Goal: Book appointment/travel/reservation: Book appointment/travel/reservation

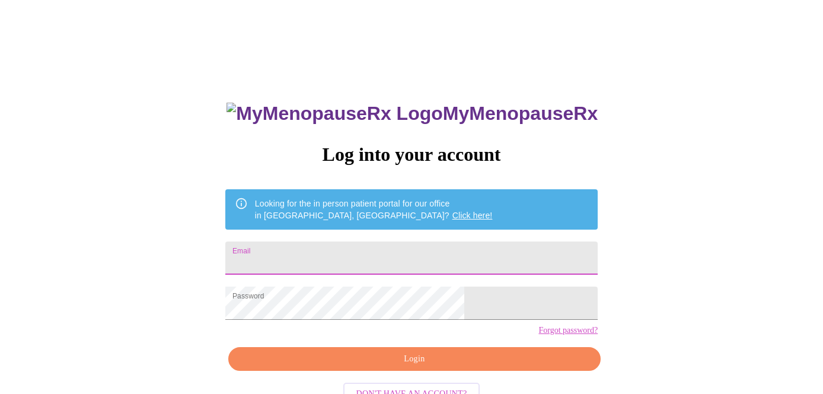
click at [340, 264] on input "Email" at bounding box center [411, 257] width 373 height 33
type input "[EMAIL_ADDRESS][DOMAIN_NAME]"
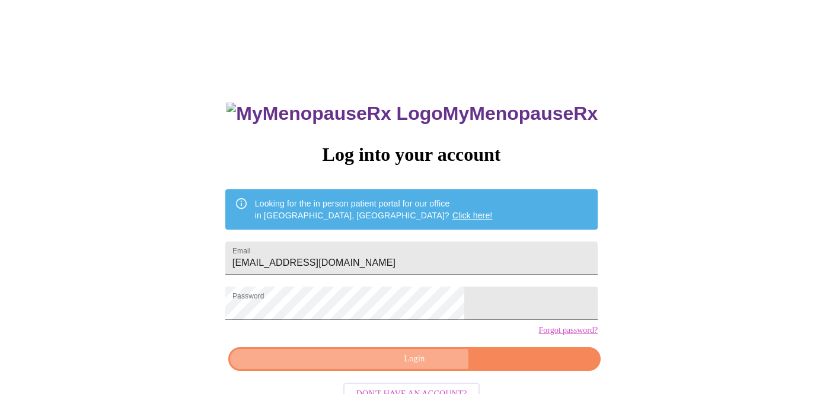
click at [380, 367] on span "Login" at bounding box center [414, 359] width 345 height 15
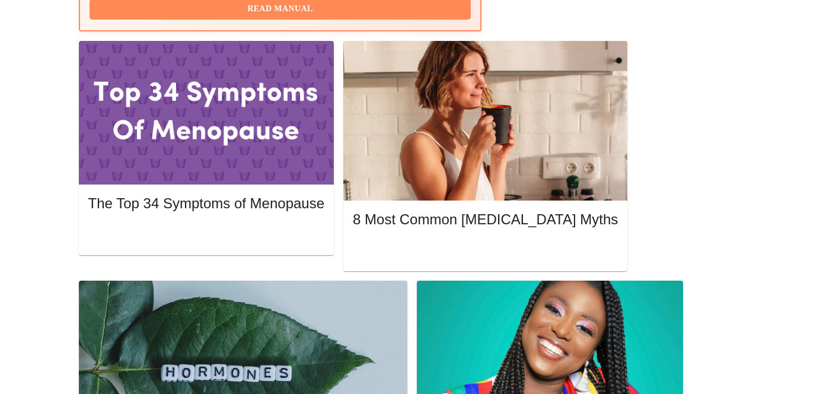
scroll to position [517, 0]
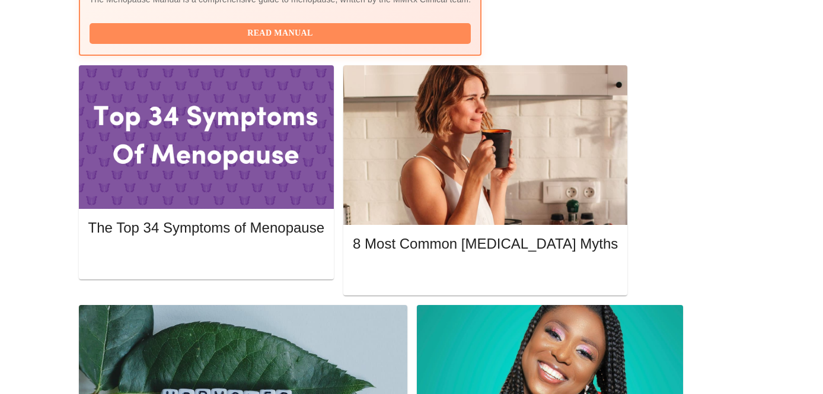
scroll to position [511, 0]
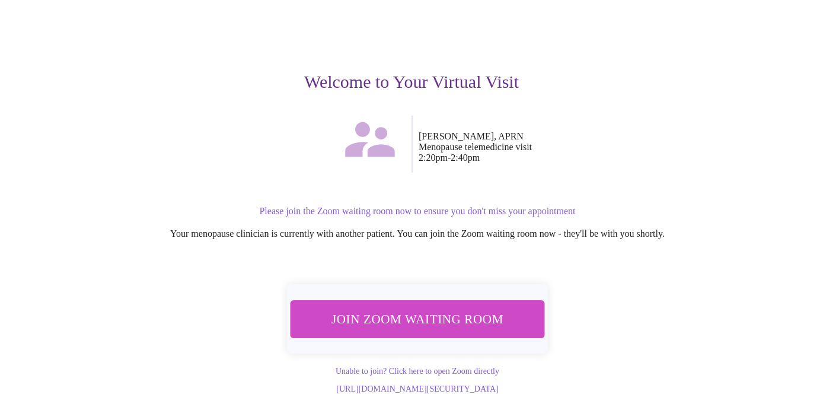
scroll to position [101, 0]
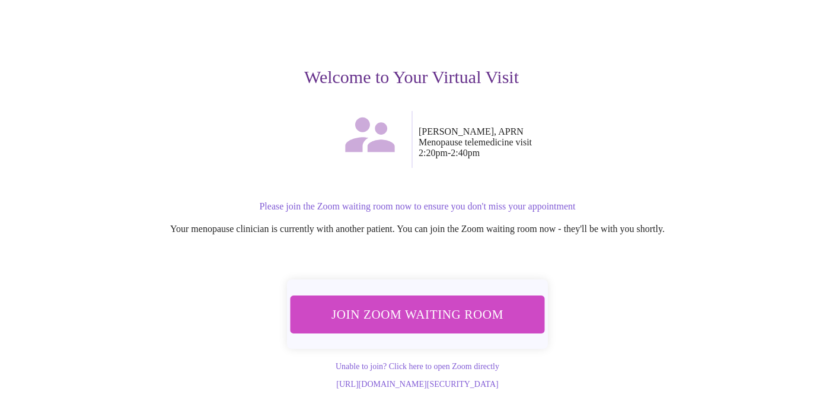
click at [412, 303] on span "Join Zoom Waiting Room" at bounding box center [417, 314] width 223 height 22
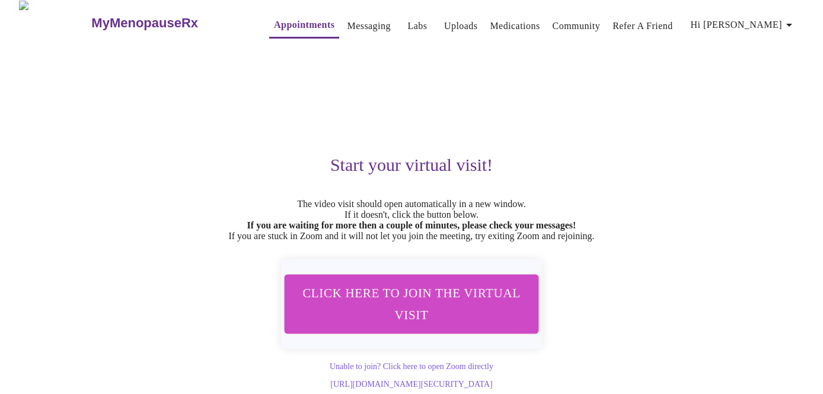
scroll to position [0, 0]
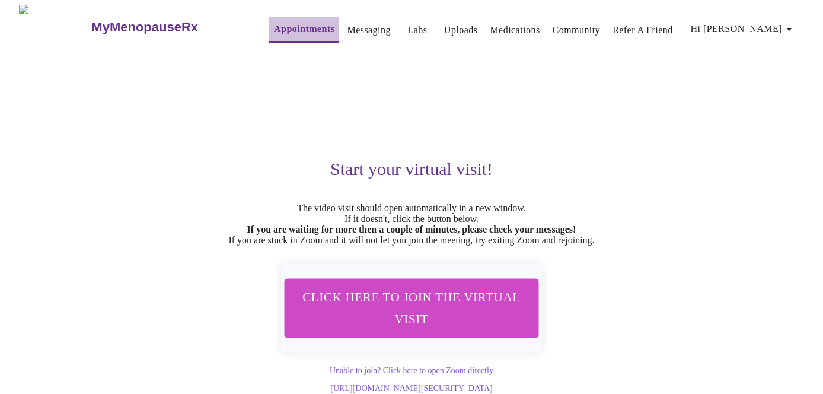
click at [285, 28] on link "Appointments" at bounding box center [304, 29] width 61 height 17
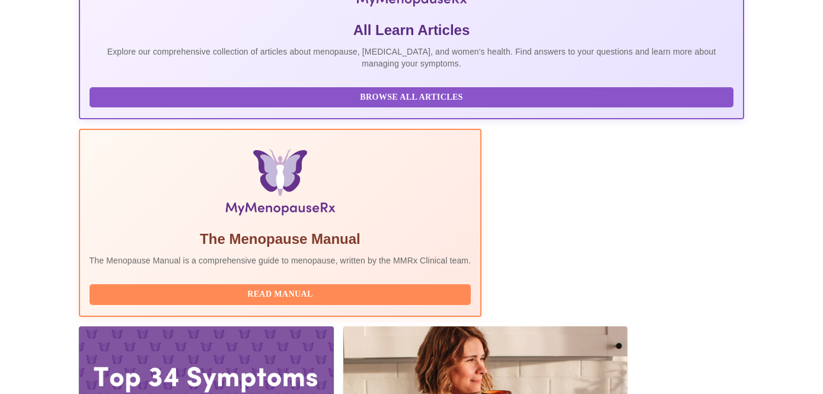
scroll to position [400, 0]
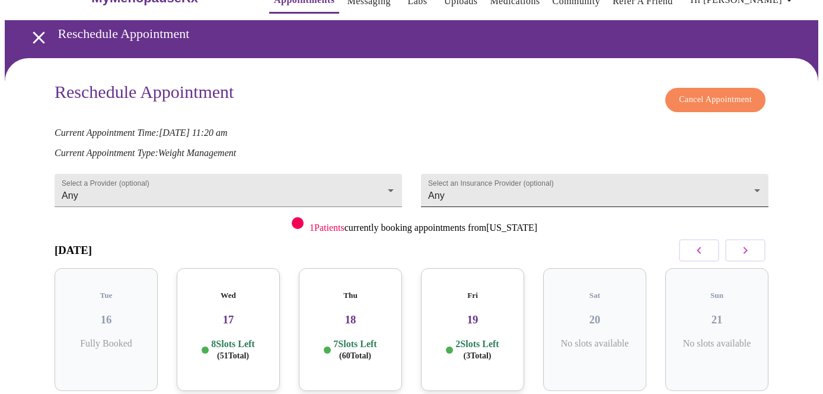
scroll to position [32, 0]
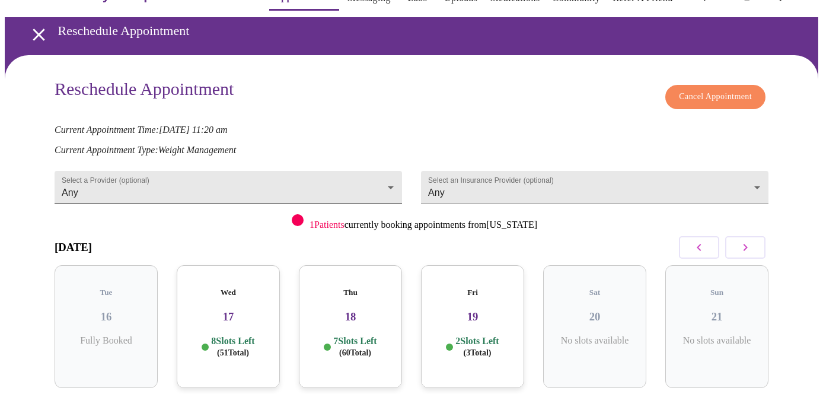
click at [390, 178] on body "MyMenopauseRx Appointments Messaging Labs Uploads Medications Community Refer a…" at bounding box center [412, 231] width 814 height 516
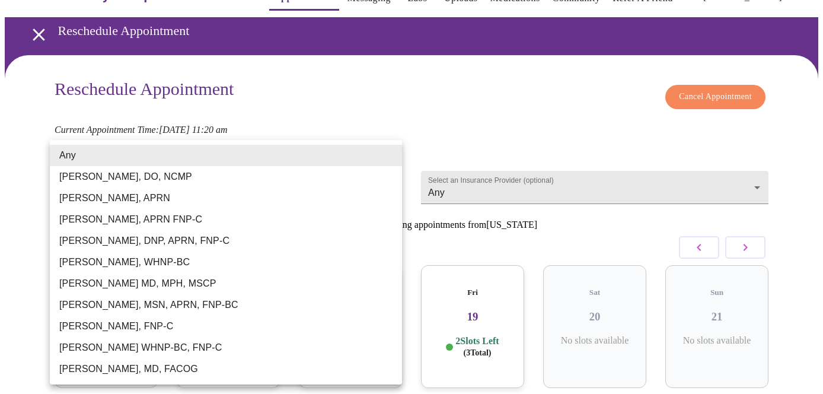
click at [289, 199] on li "[PERSON_NAME], APRN" at bounding box center [226, 197] width 352 height 21
type input "[PERSON_NAME], APRN"
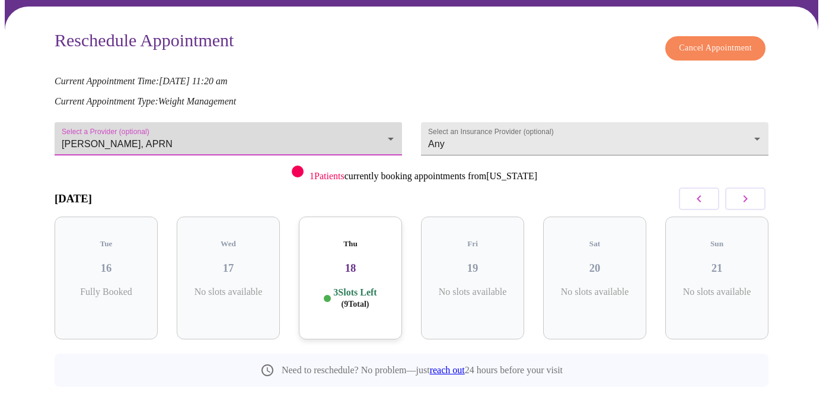
scroll to position [104, 0]
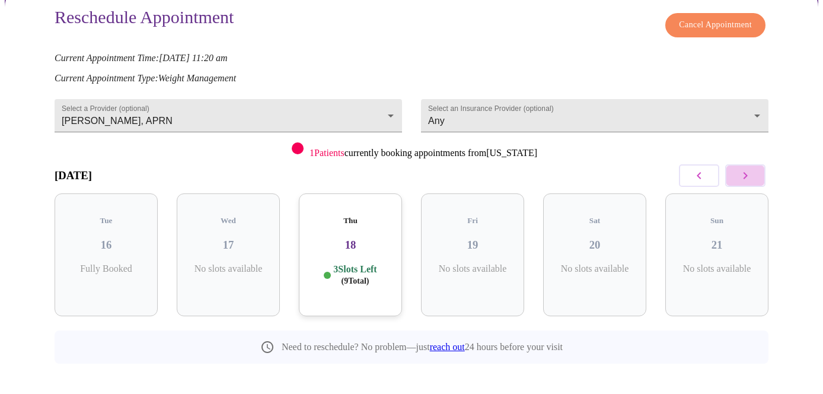
click at [753, 171] on icon "button" at bounding box center [746, 175] width 14 height 14
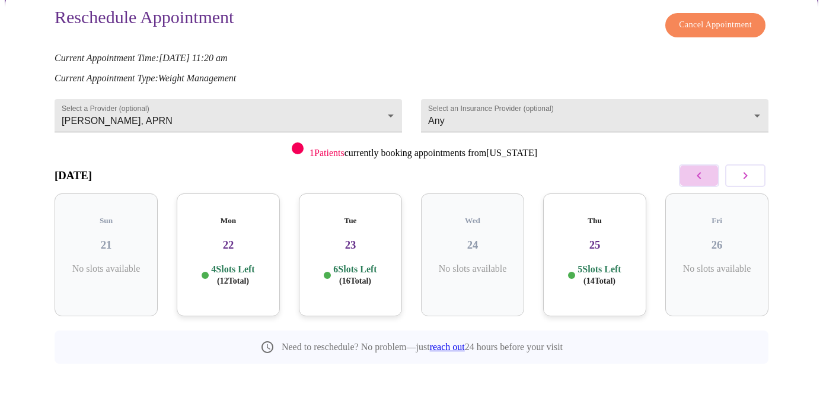
click at [706, 176] on icon "button" at bounding box center [699, 175] width 14 height 14
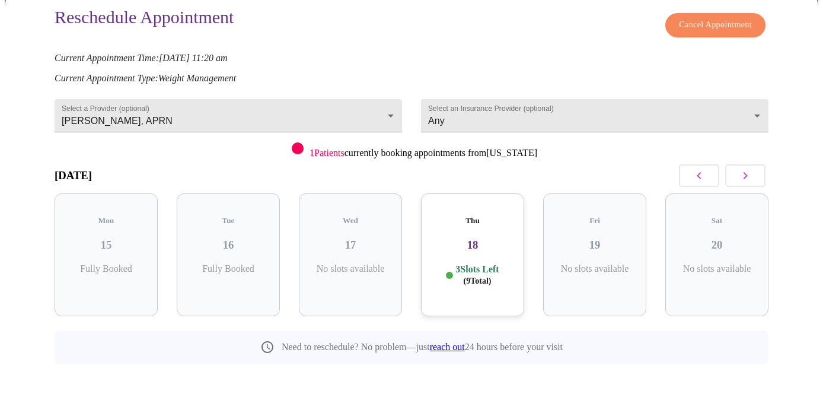
click at [753, 171] on icon "button" at bounding box center [746, 175] width 14 height 14
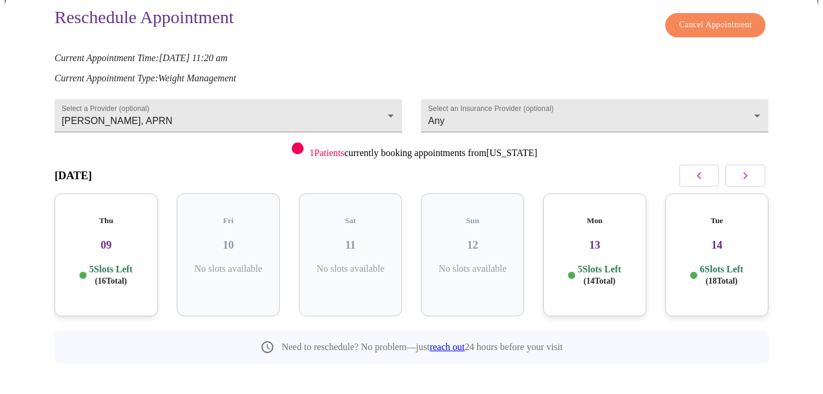
click at [753, 172] on icon "button" at bounding box center [746, 175] width 14 height 14
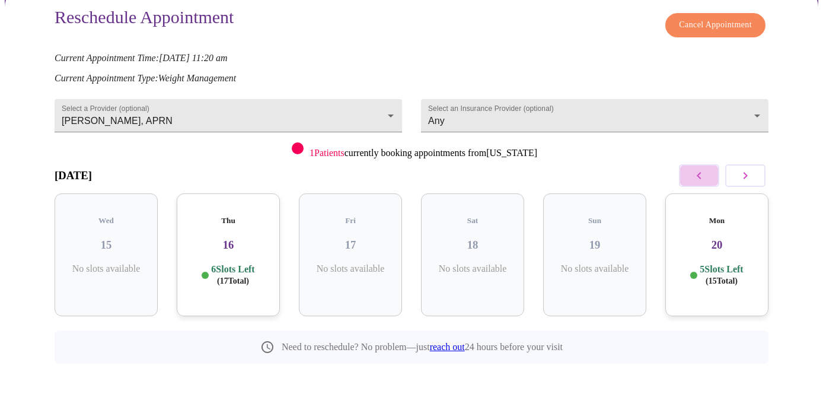
click at [706, 168] on icon "button" at bounding box center [699, 175] width 14 height 14
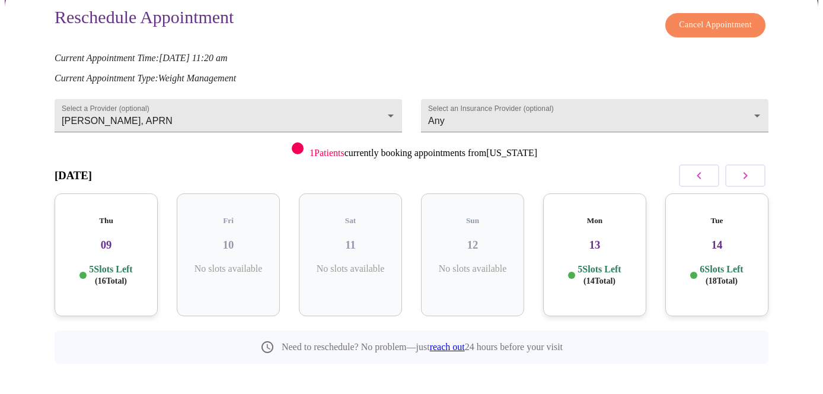
click at [726, 243] on div "Tue 14 6 Slots Left ( 18 Total)" at bounding box center [717, 254] width 103 height 123
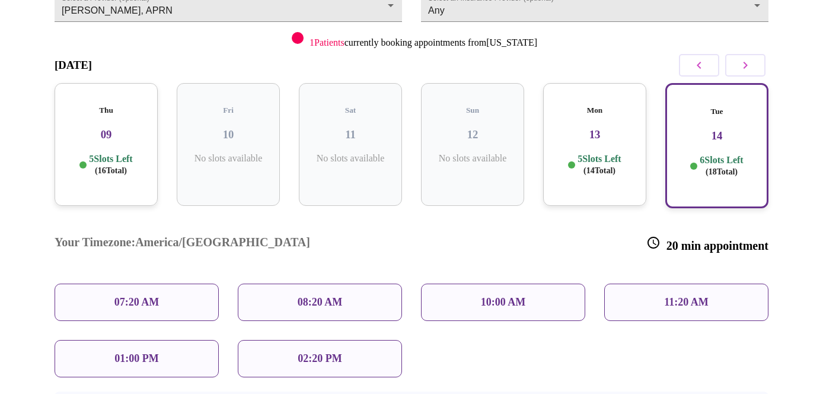
scroll to position [215, 0]
click at [156, 339] on div "01:00 PM" at bounding box center [137, 357] width 164 height 37
click at [128, 351] on p "01:00 PM" at bounding box center [136, 357] width 44 height 12
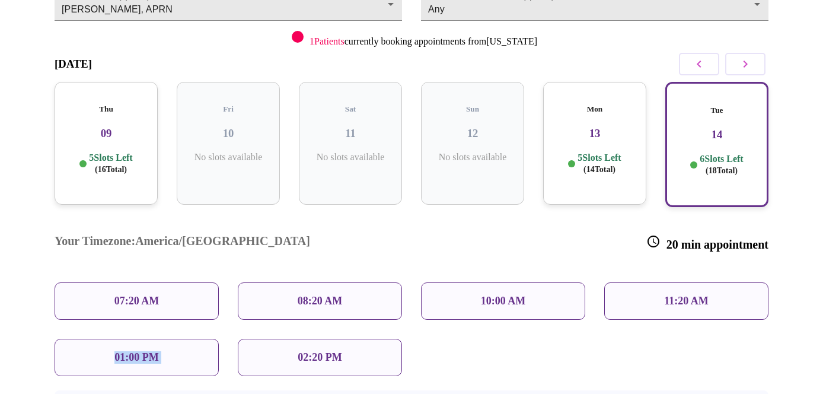
click at [128, 351] on p "01:00 PM" at bounding box center [136, 357] width 44 height 12
click at [453, 317] on div "Your Timezone: America/Chicago 20 min appointment 07:20 AM 08:20 AM 10:00 AM 11…" at bounding box center [411, 296] width 733 height 179
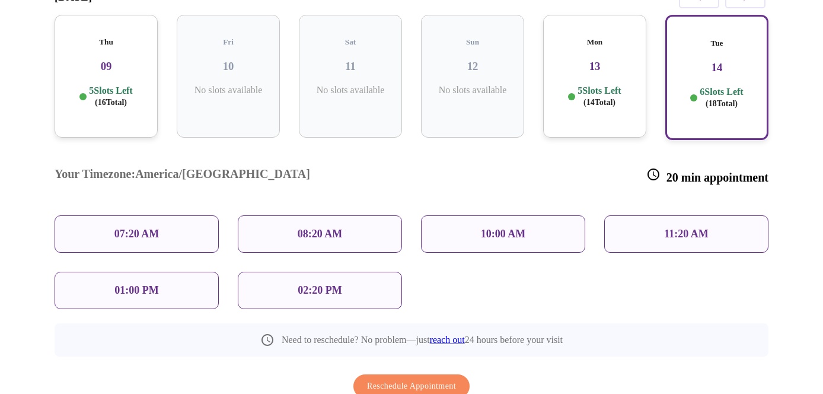
scroll to position [288, 0]
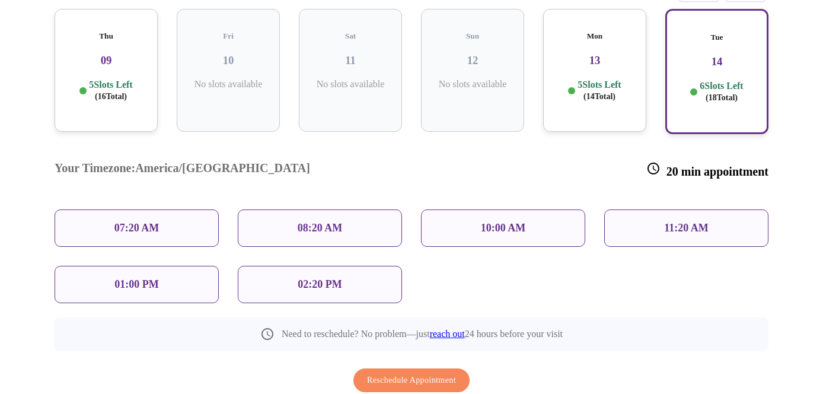
click at [135, 266] on div "01:00 PM" at bounding box center [137, 284] width 164 height 37
click at [704, 81] on p "6 Slots Left ( 18 Total)" at bounding box center [721, 91] width 43 height 23
click at [603, 92] on span "( 14 Total)" at bounding box center [600, 96] width 32 height 9
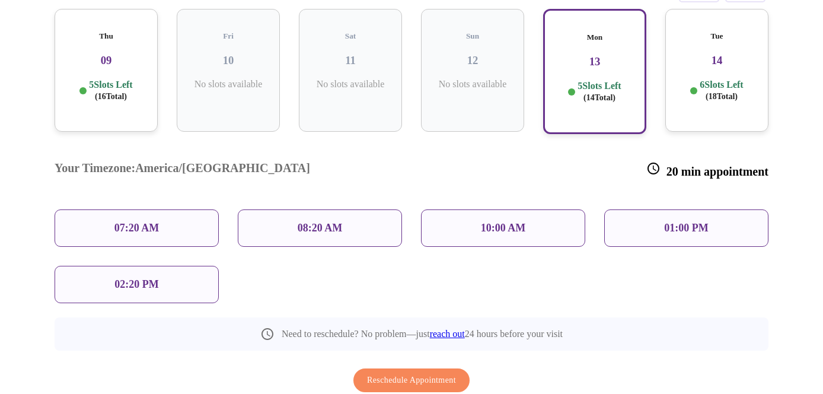
click at [523, 222] on p "10:00 AM" at bounding box center [503, 228] width 45 height 12
click at [715, 79] on p "6 Slots Left ( 18 Total)" at bounding box center [721, 90] width 43 height 23
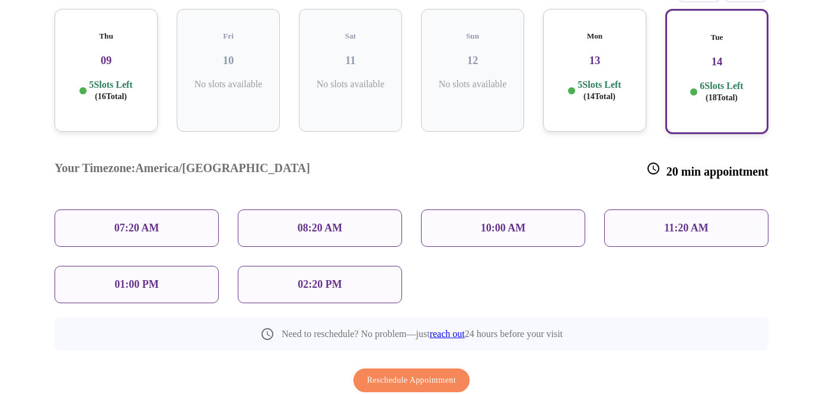
click at [132, 278] on p "01:00 PM" at bounding box center [136, 284] width 44 height 12
click at [407, 373] on span "Reschedule Appointment" at bounding box center [411, 380] width 89 height 15
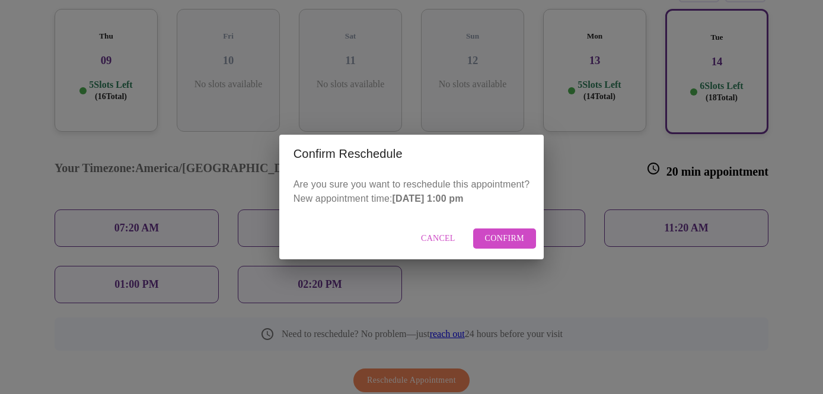
click at [509, 239] on span "Confirm" at bounding box center [505, 238] width 40 height 15
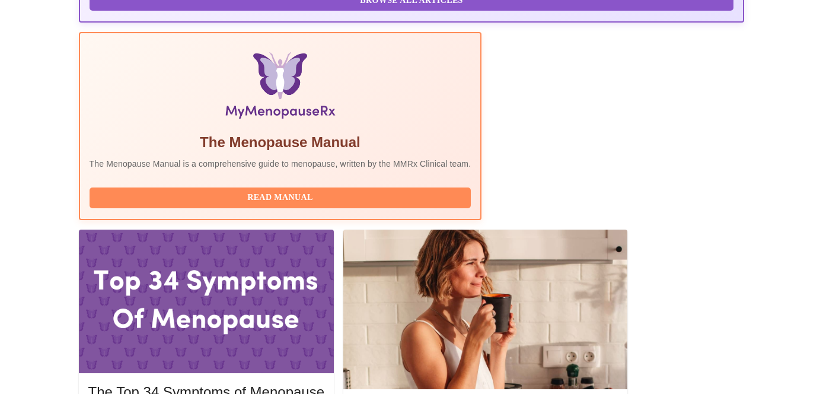
scroll to position [362, 0]
